Goal: Task Accomplishment & Management: Manage account settings

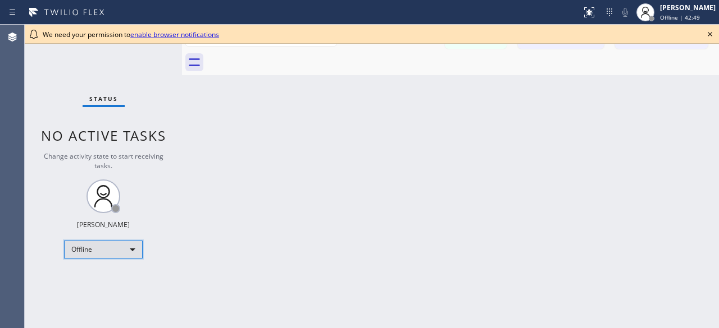
click at [126, 245] on div "Offline" at bounding box center [103, 250] width 79 height 18
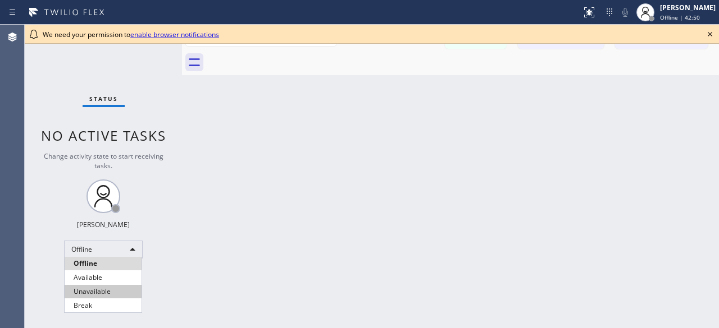
click at [98, 289] on li "Unavailable" at bounding box center [103, 291] width 77 height 13
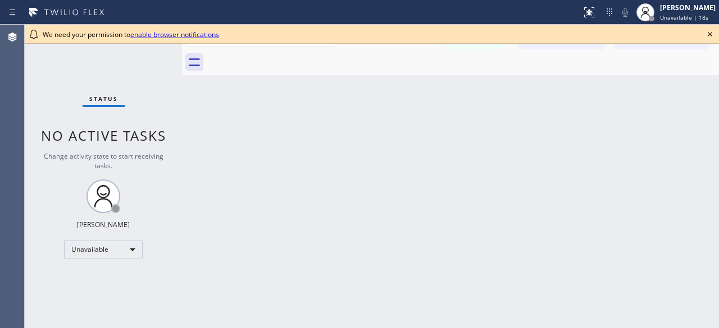
click at [23, 72] on div "Agent Desktop" at bounding box center [12, 177] width 24 height 304
click at [33, 62] on div "Status No active tasks Change activity state to start receiving tasks. [PERSON_…" at bounding box center [103, 177] width 157 height 304
click at [711, 36] on icon at bounding box center [709, 34] width 13 height 13
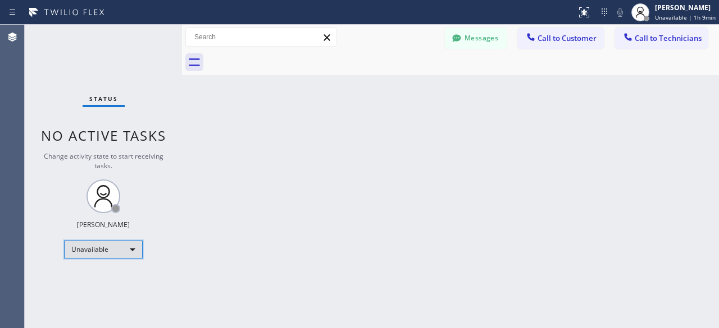
click at [104, 248] on div "Unavailable" at bounding box center [103, 250] width 79 height 18
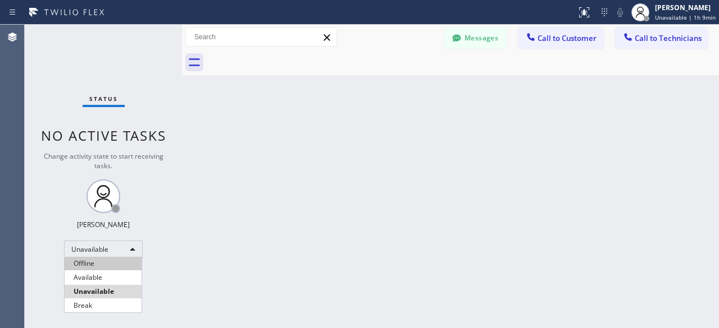
click at [104, 264] on li "Offline" at bounding box center [103, 263] width 77 height 13
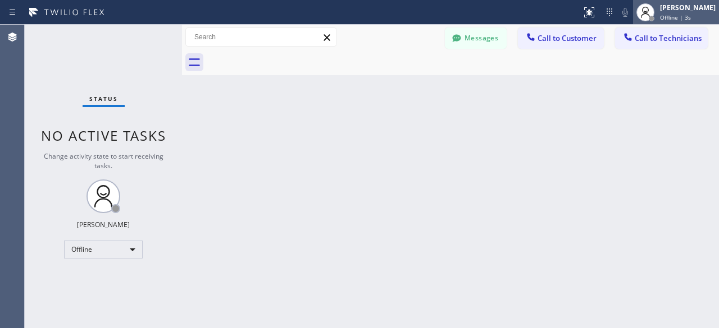
click at [675, 19] on span "Offline | 3s" at bounding box center [675, 17] width 31 height 8
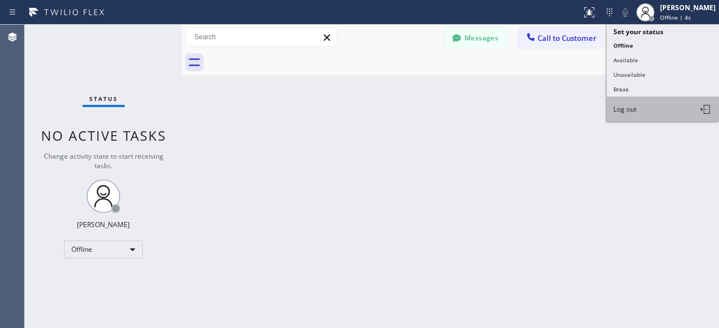
click at [622, 104] on span "Log out" at bounding box center [624, 109] width 23 height 10
